Goal: Task Accomplishment & Management: Use online tool/utility

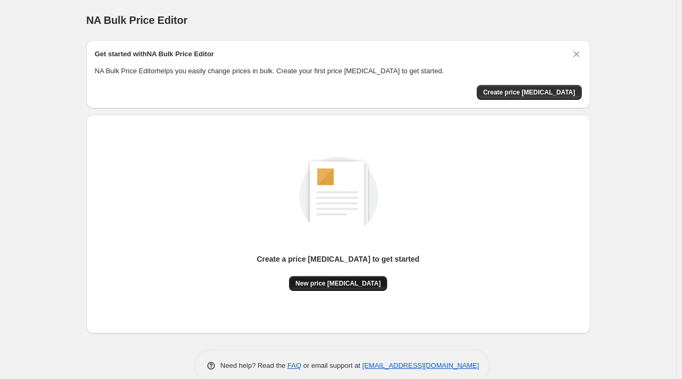
click at [337, 285] on span "New price [MEDICAL_DATA]" at bounding box center [337, 283] width 85 height 8
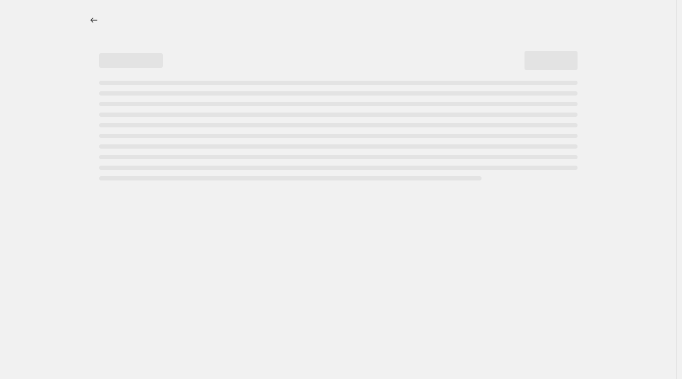
select select "percentage"
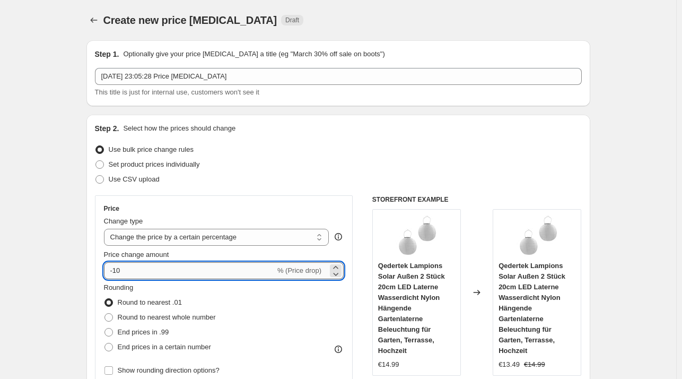
click at [174, 265] on input "-10" at bounding box center [189, 270] width 171 height 17
type input "-1"
type input "-27"
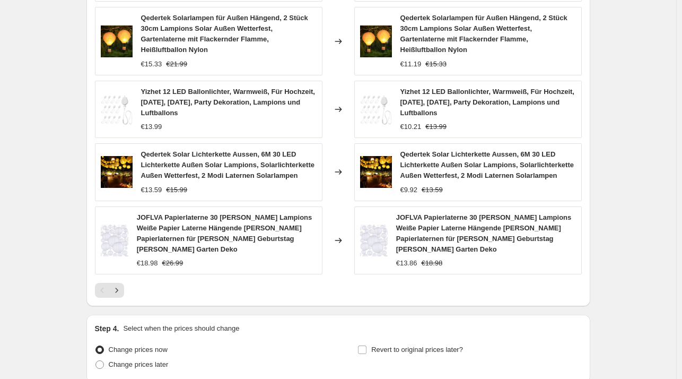
scroll to position [762, 0]
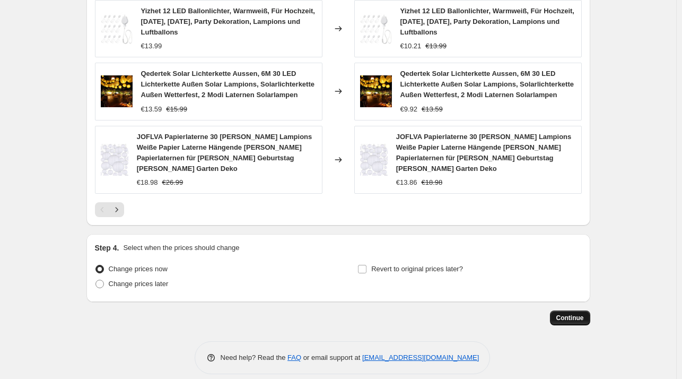
click at [564, 314] on span "Continue" at bounding box center [570, 318] width 28 height 8
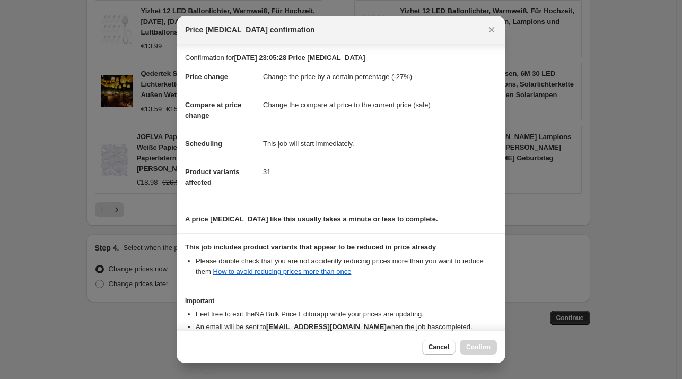
scroll to position [67, 0]
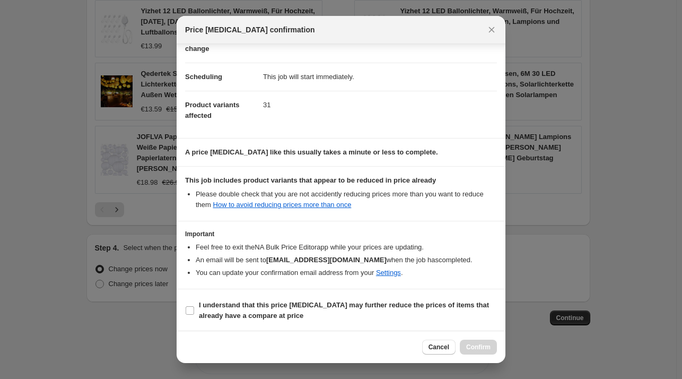
click at [265, 314] on b "I understand that this price [MEDICAL_DATA] may further reduce the prices of it…" at bounding box center [344, 310] width 290 height 19
click at [194, 314] on input "I understand that this price [MEDICAL_DATA] may further reduce the prices of it…" at bounding box center [190, 310] width 8 height 8
checkbox input "true"
click at [473, 349] on span "Confirm" at bounding box center [478, 347] width 24 height 8
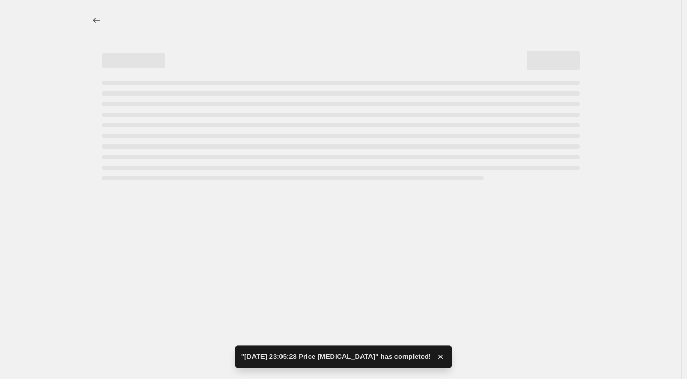
select select "percentage"
